Goal: Task Accomplishment & Management: Use online tool/utility

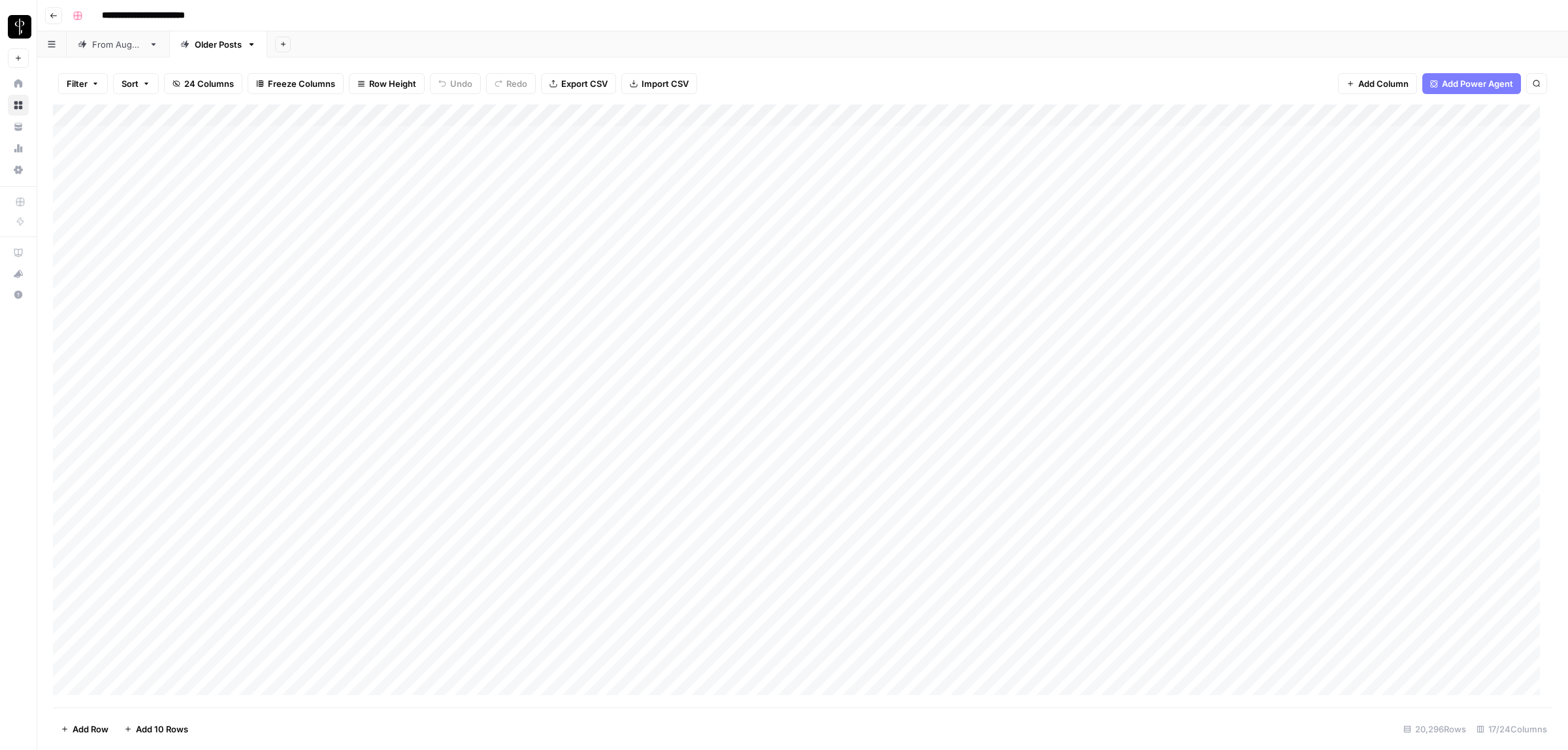
click at [128, 47] on div "From [DATE]" at bounding box center [118, 44] width 52 height 13
click at [80, 83] on span "Filter" at bounding box center [77, 83] width 21 height 13
click at [148, 149] on input "text" at bounding box center [154, 153] width 143 height 13
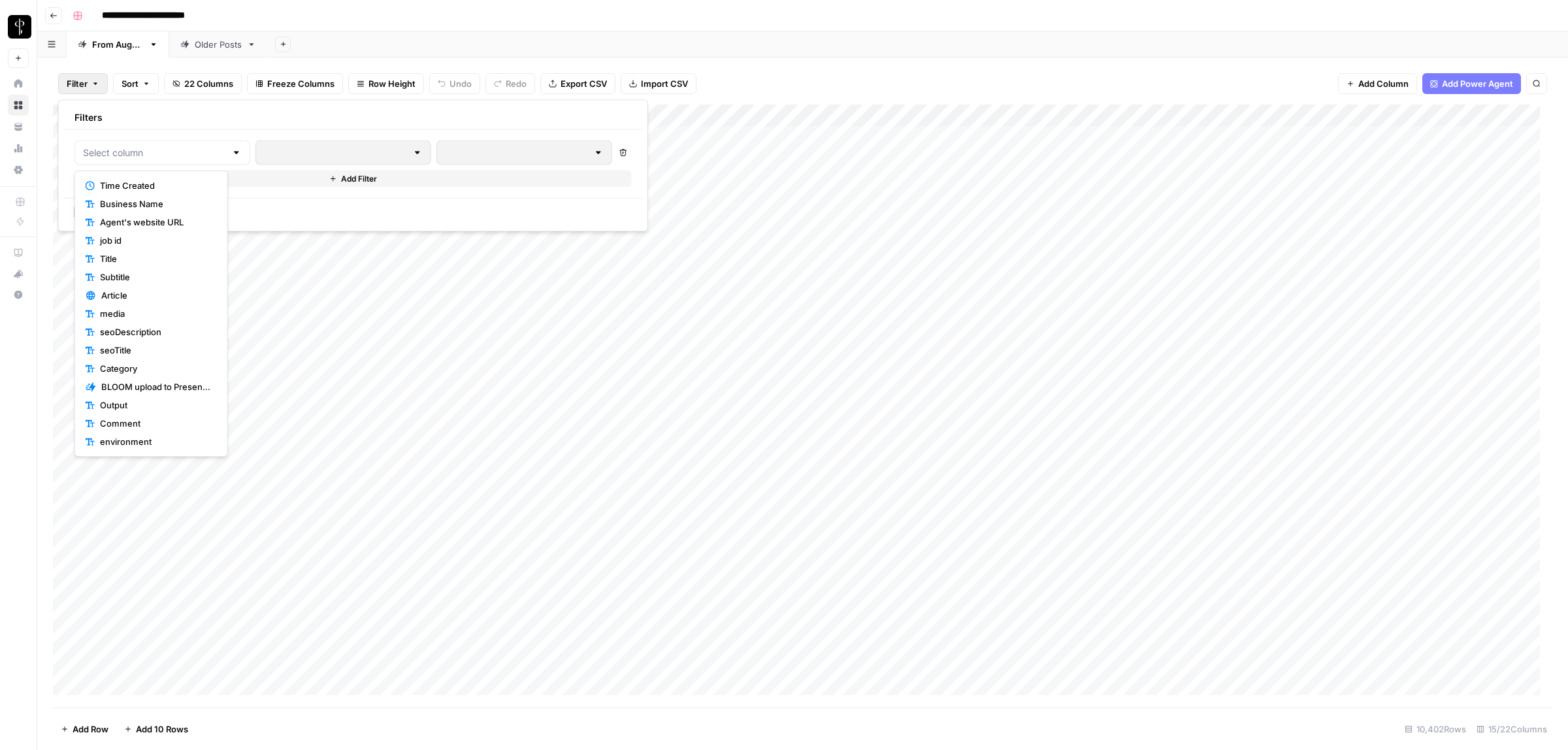
scroll to position [109, 0]
click at [139, 388] on span "Status" at bounding box center [156, 387] width 112 height 13
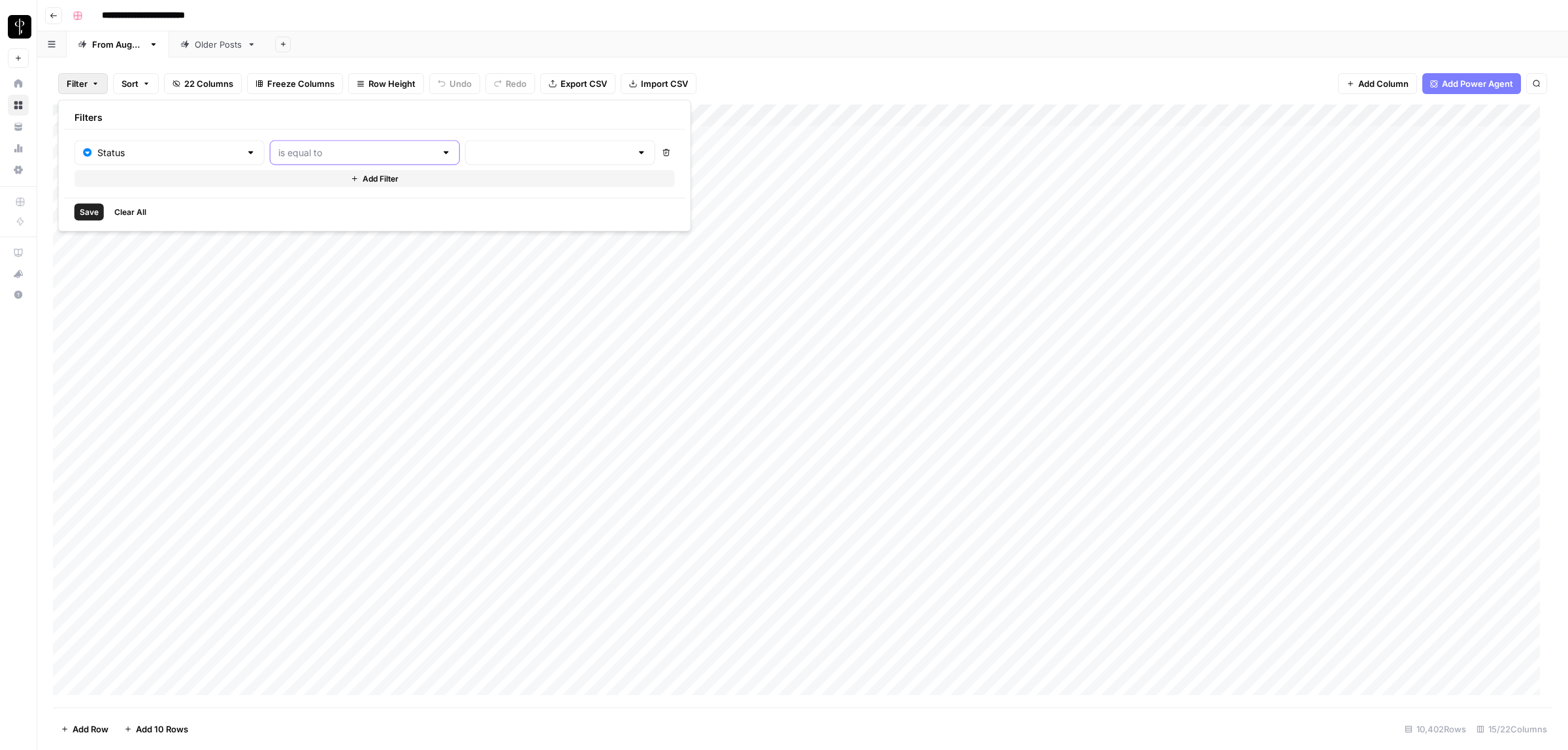
click at [294, 153] on input "text" at bounding box center [357, 153] width 158 height 13
click at [296, 206] on span "is not equal to" at bounding box center [329, 204] width 140 height 13
type input "is not equal to"
click at [473, 155] on input "text" at bounding box center [552, 153] width 158 height 13
click at [488, 181] on span "Posted" at bounding box center [510, 185] width 125 height 13
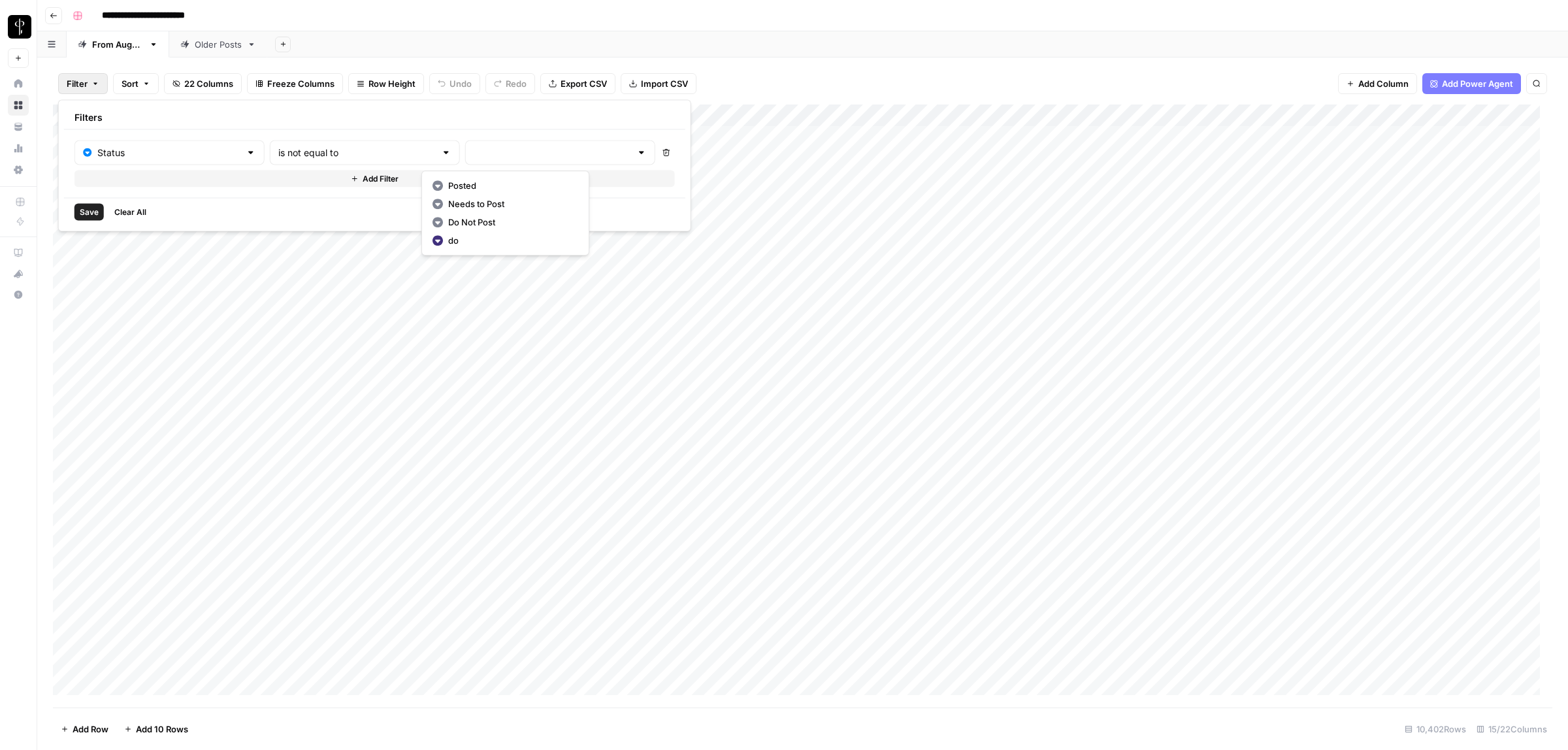
type input "Posted"
click at [364, 180] on span "Add Filter" at bounding box center [382, 179] width 36 height 12
click at [180, 182] on input "text" at bounding box center [162, 183] width 159 height 13
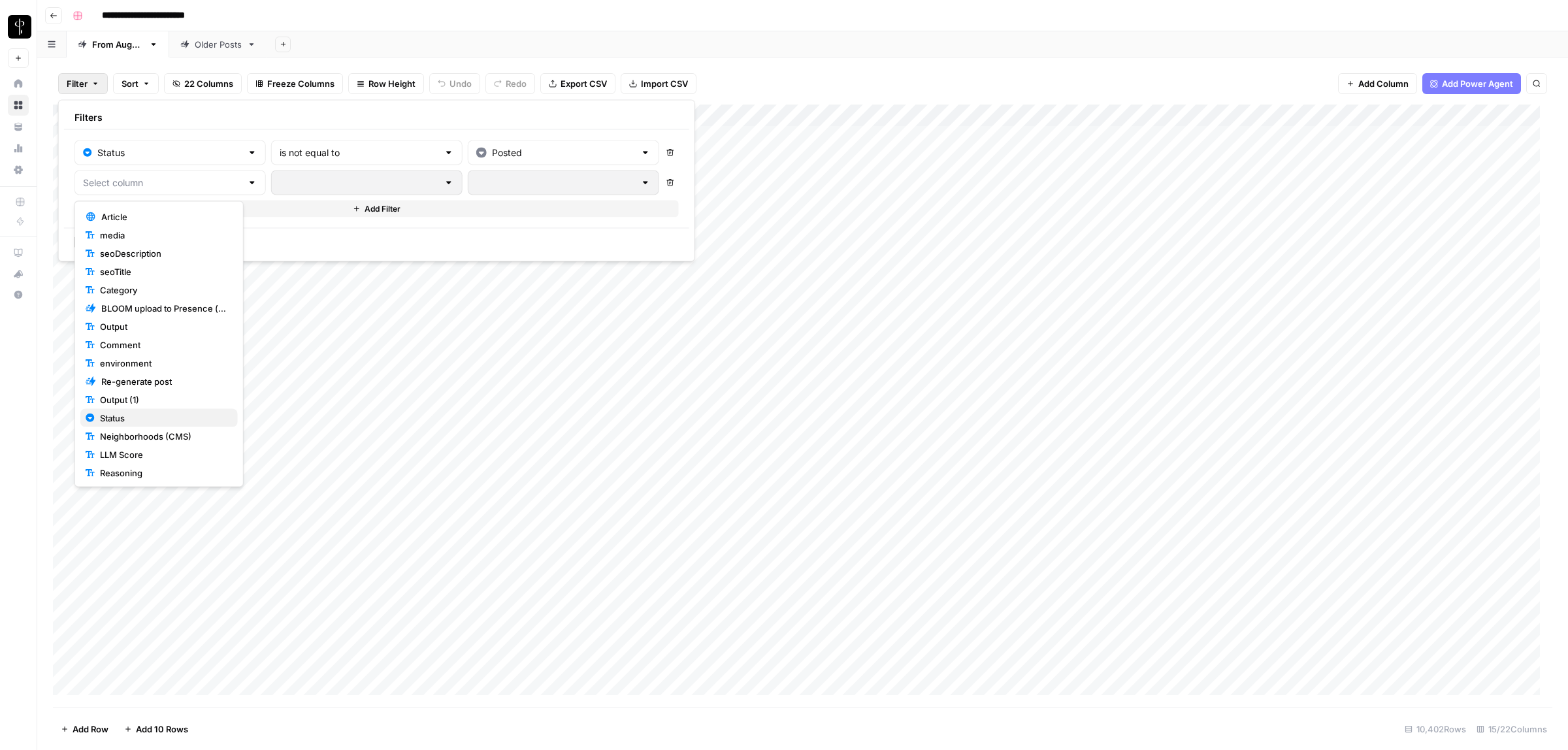
click at [140, 416] on span "Status" at bounding box center [164, 418] width 128 height 13
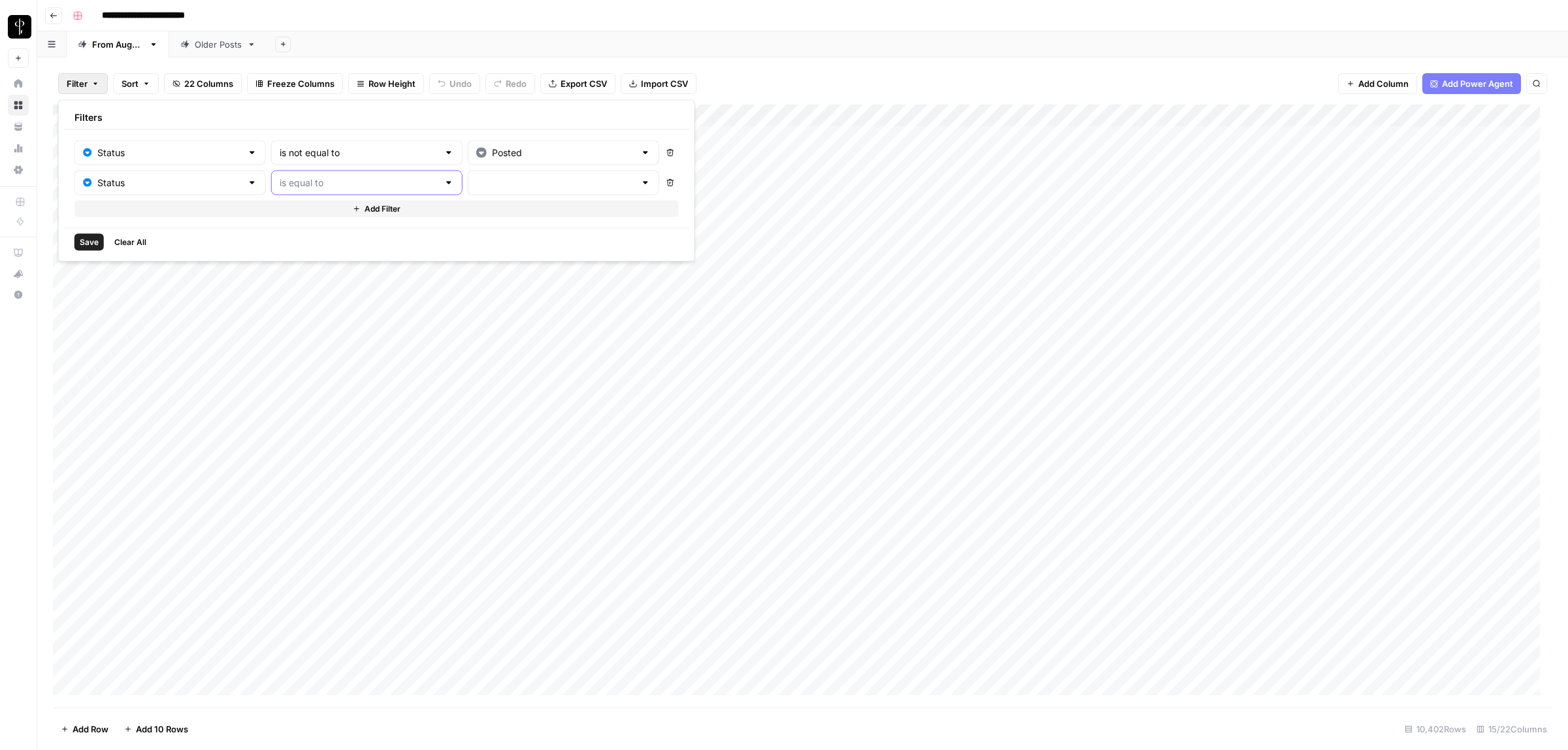
click at [303, 180] on input "text" at bounding box center [358, 183] width 159 height 13
click at [340, 237] on span "is not equal to" at bounding box center [331, 234] width 142 height 13
type input "is not equal to"
click at [476, 183] on input "text" at bounding box center [555, 183] width 159 height 13
click at [473, 229] on span "Needs to Post" at bounding box center [514, 234] width 126 height 13
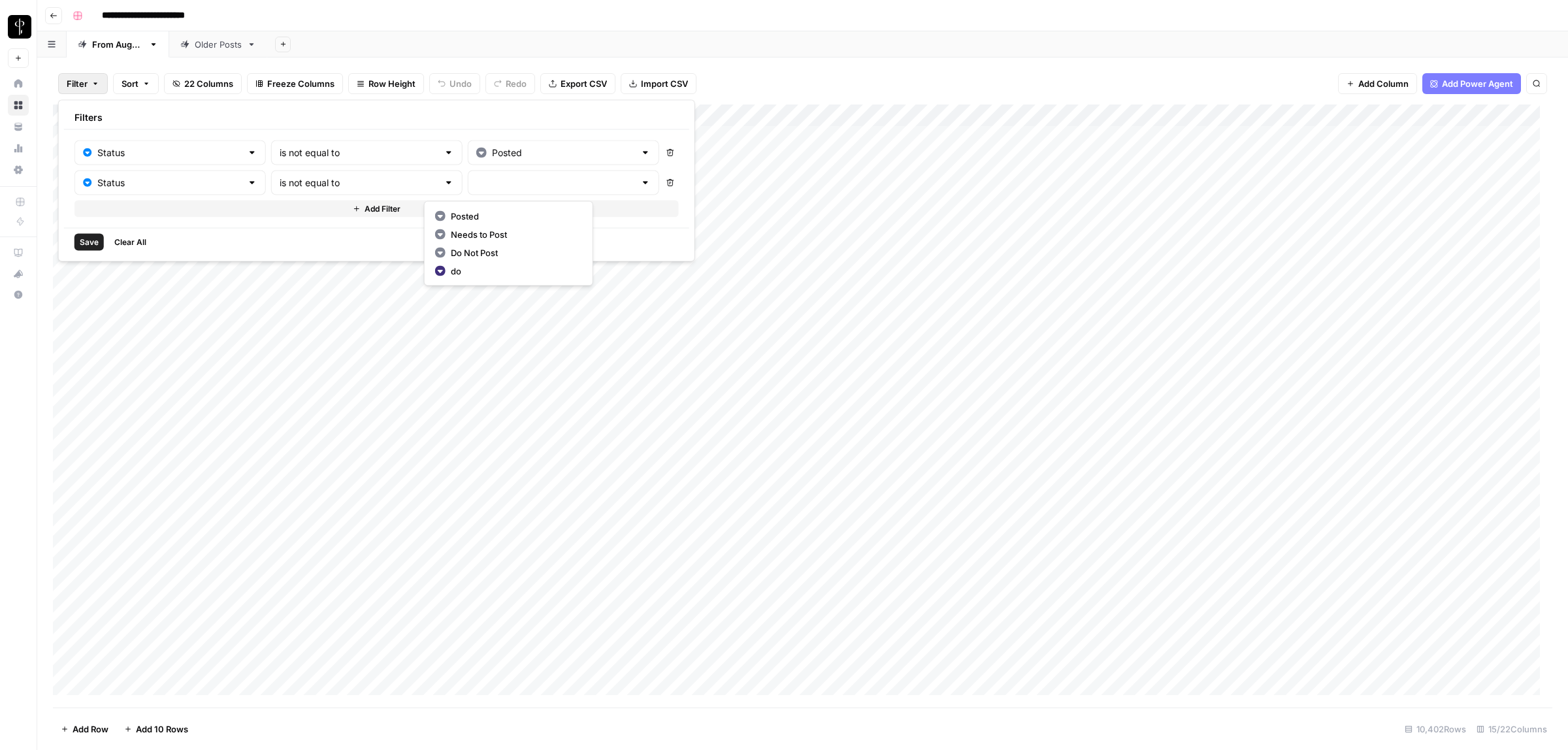
type input "Needs to Post"
click at [364, 207] on span "Add Filter" at bounding box center [382, 209] width 36 height 12
click at [197, 214] on input "text" at bounding box center [162, 213] width 159 height 13
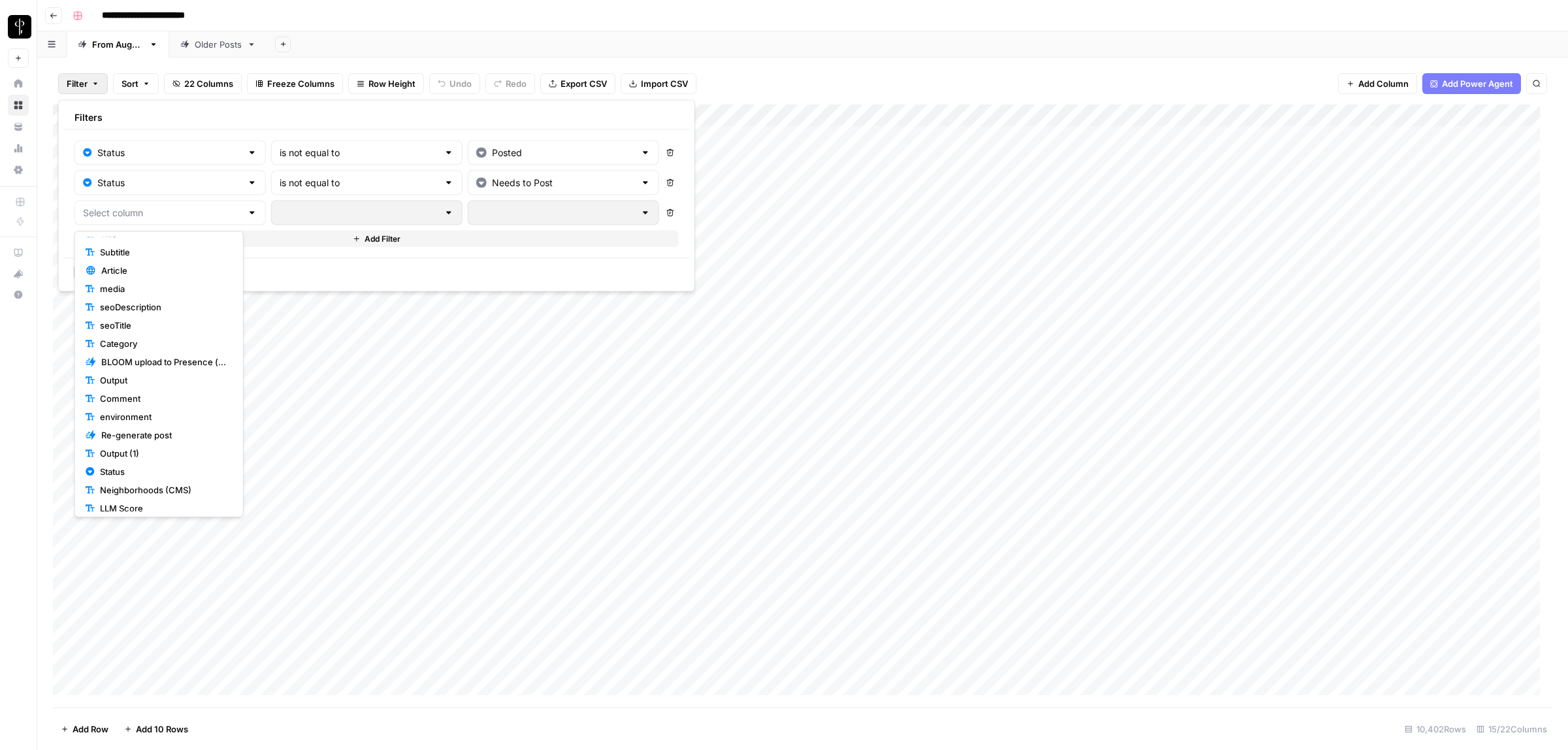
scroll to position [96, 0]
click at [145, 455] on span "Status" at bounding box center [164, 461] width 128 height 13
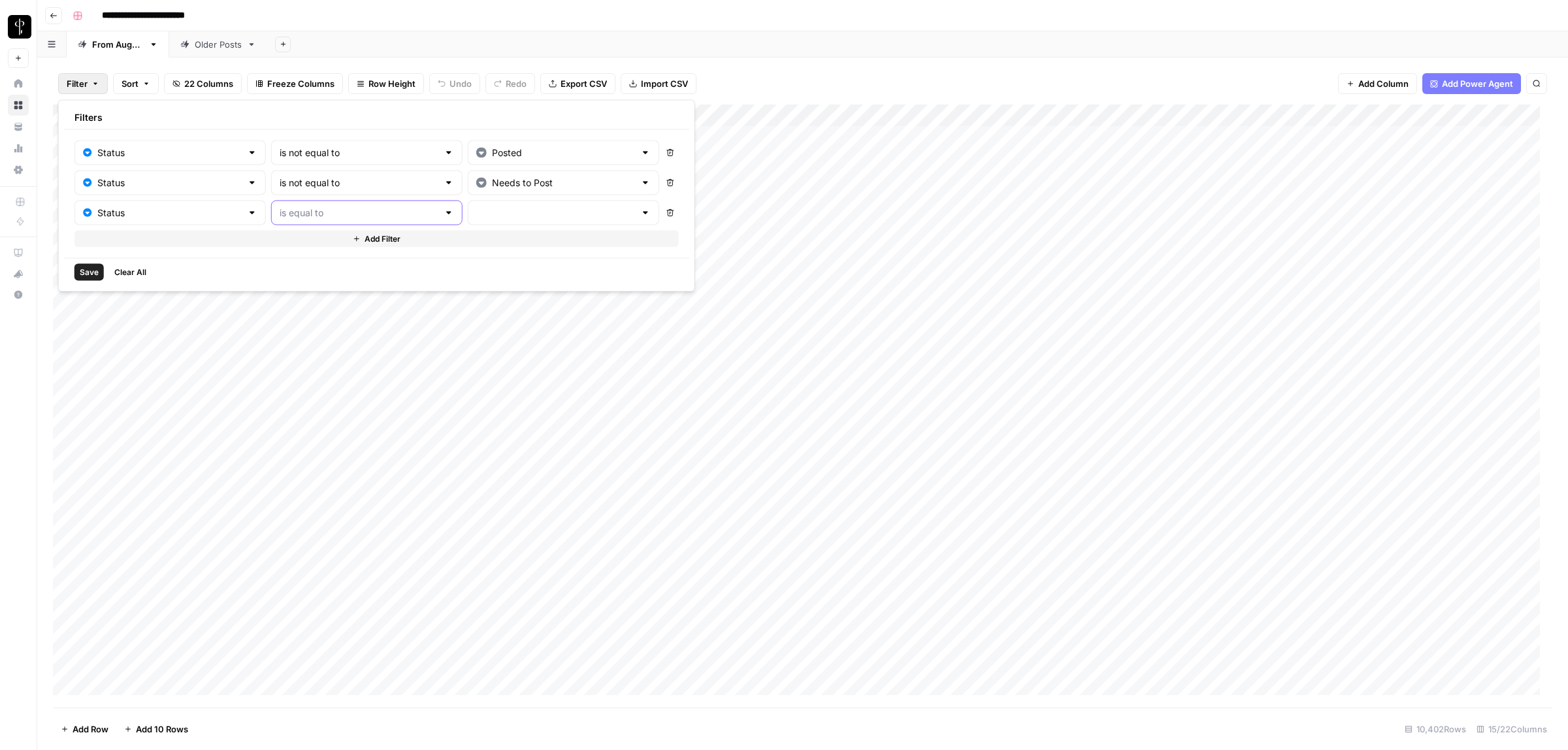
click at [317, 213] on input "text" at bounding box center [358, 213] width 159 height 13
drag, startPoint x: 354, startPoint y: 265, endPoint x: 363, endPoint y: 262, distance: 9.5
click at [353, 265] on span "is not equal to" at bounding box center [331, 264] width 142 height 13
type input "is not equal to"
click at [476, 216] on input "text" at bounding box center [555, 213] width 159 height 13
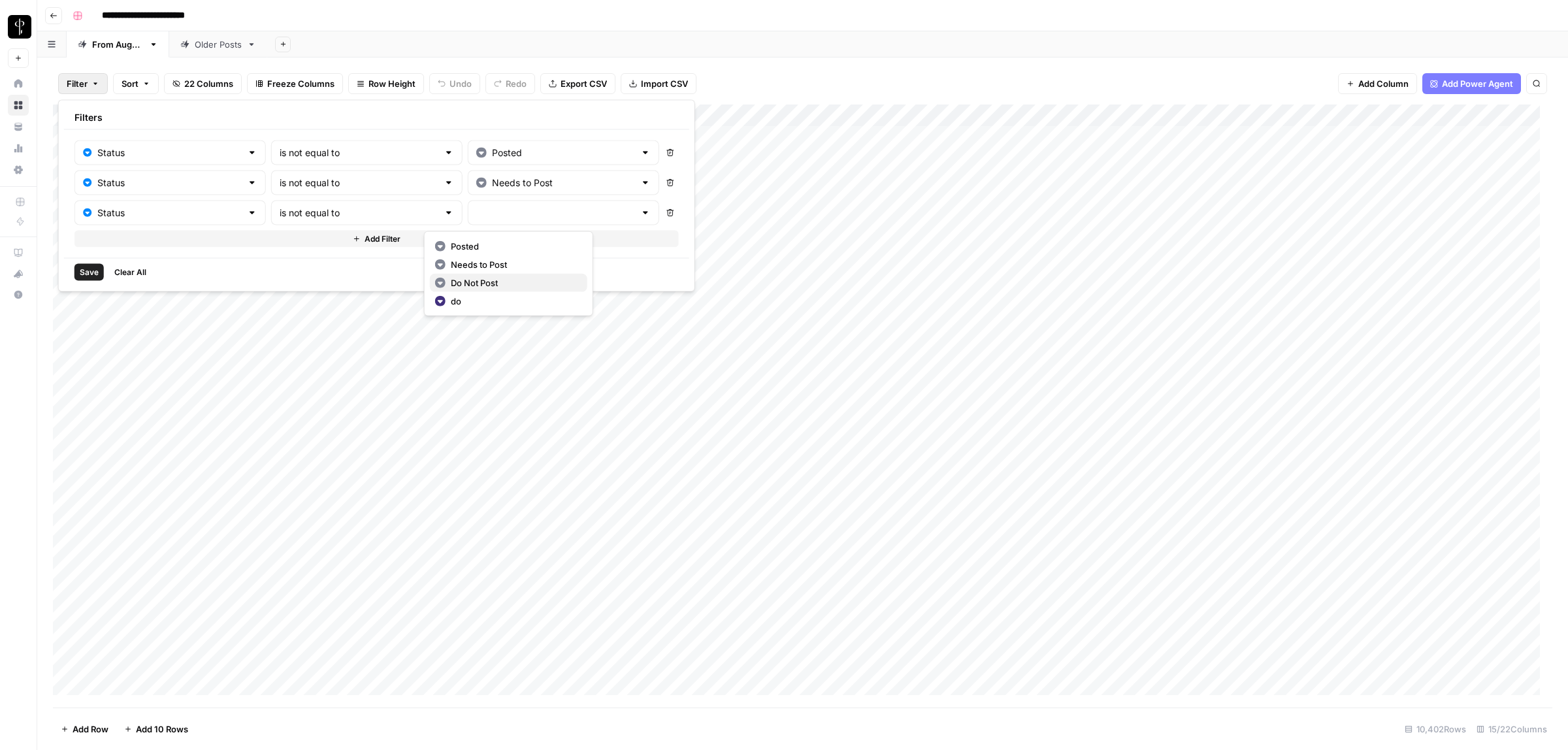
click at [479, 282] on span "Do Not Post" at bounding box center [514, 283] width 126 height 13
type input "Do Not Post"
click at [83, 272] on span "Save" at bounding box center [89, 273] width 19 height 12
